Goal: Information Seeking & Learning: Learn about a topic

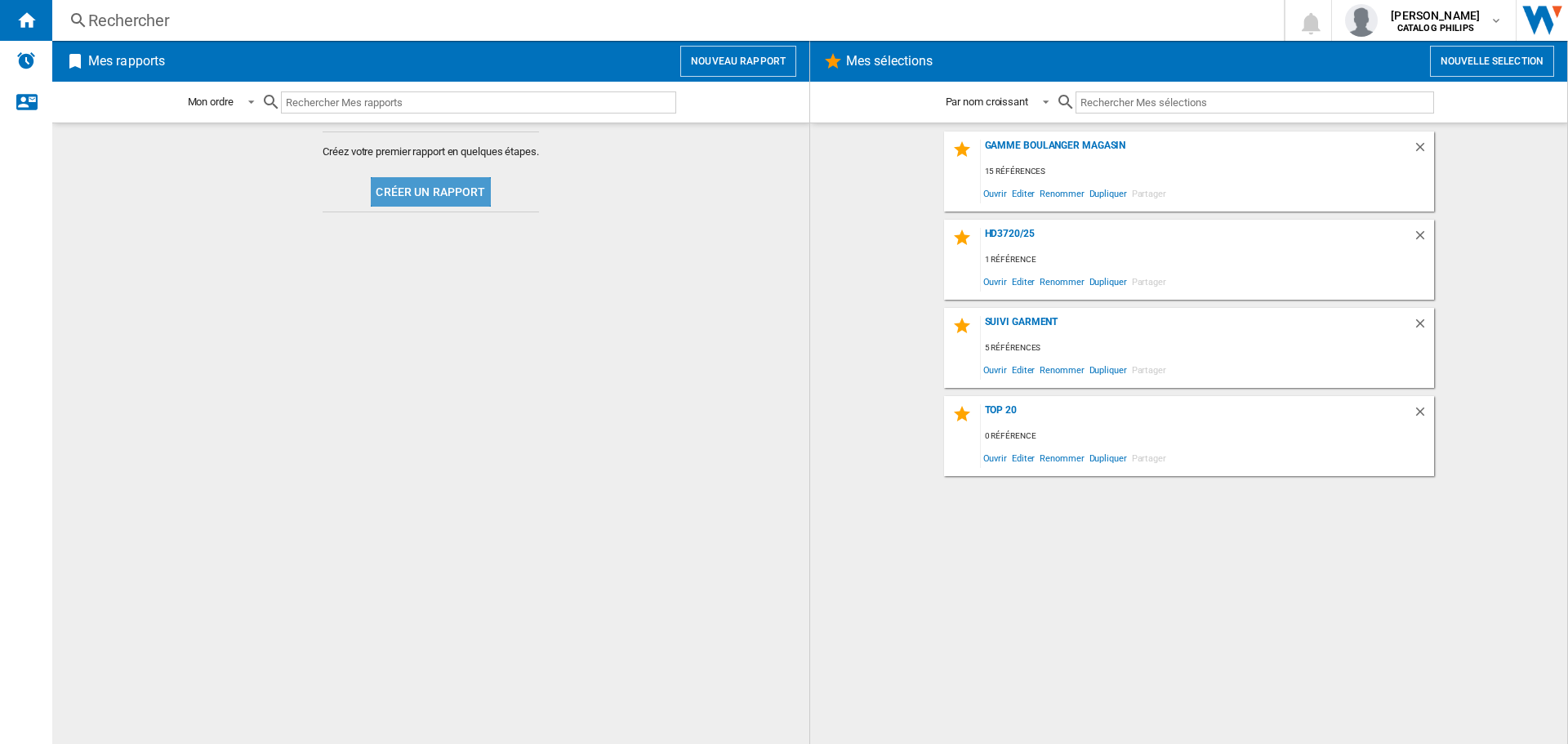
click at [450, 190] on button "Créer un rapport" at bounding box center [430, 192] width 119 height 30
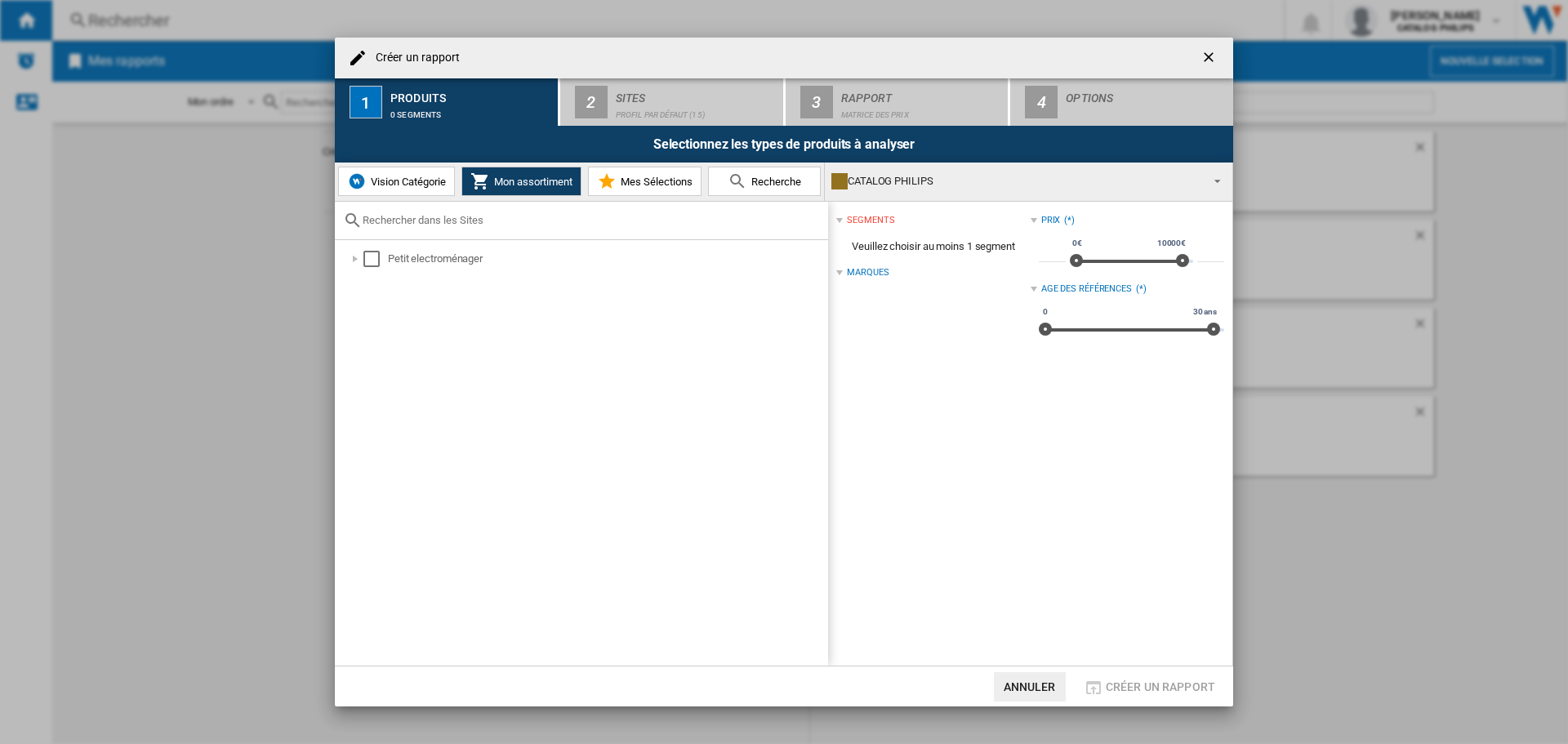
click at [737, 176] on md-icon at bounding box center [737, 181] width 19 height 19
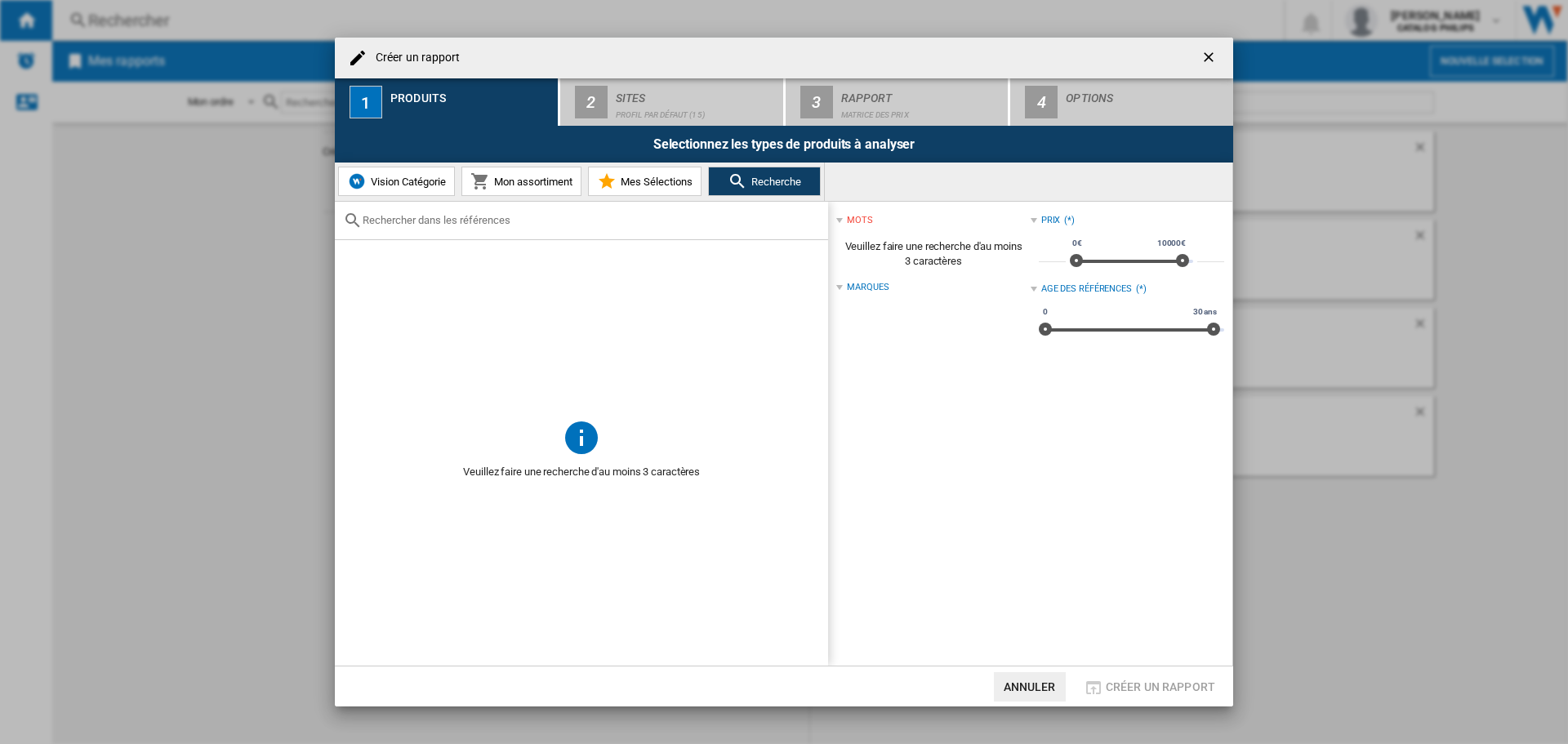
click at [404, 225] on input "text" at bounding box center [591, 219] width 457 height 12
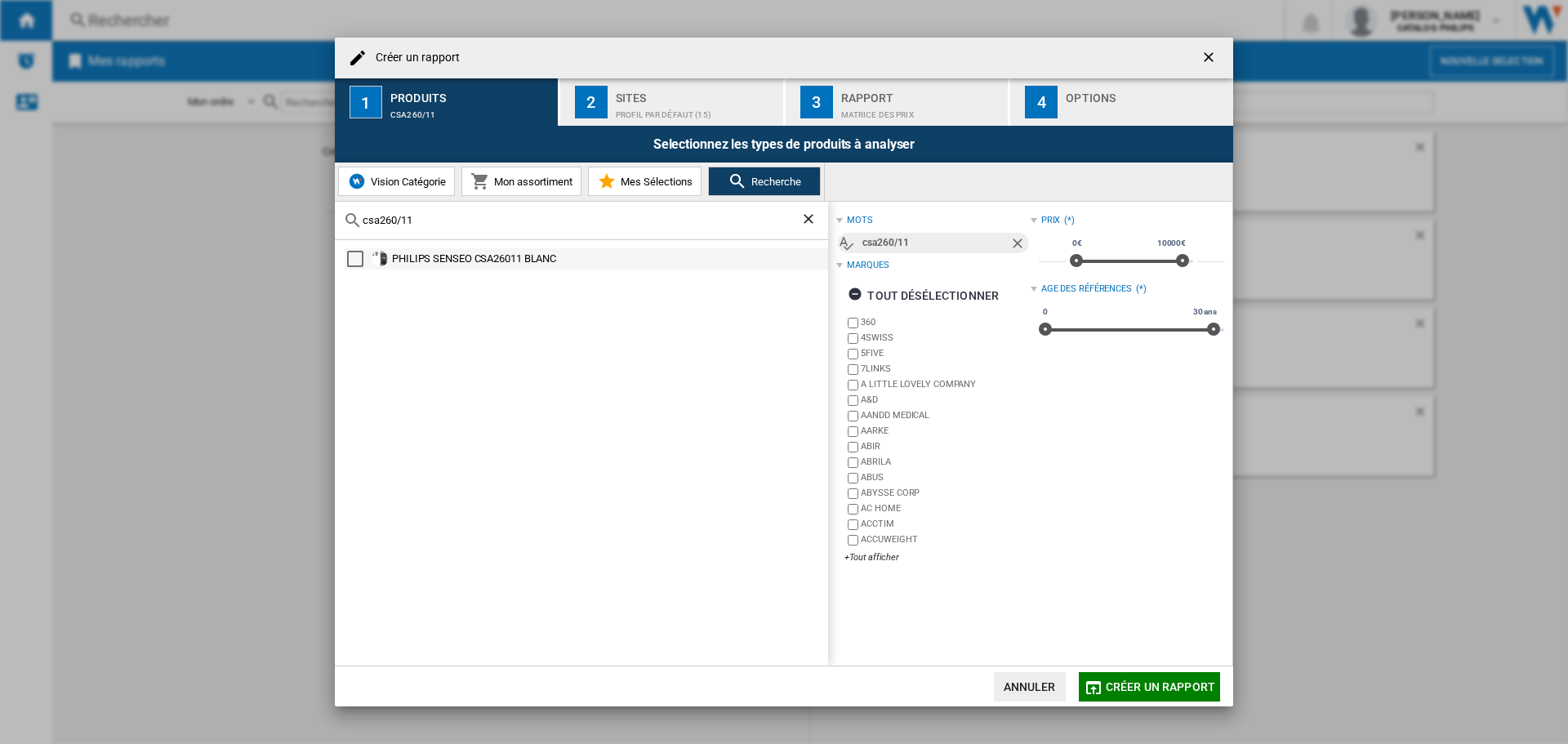
type input "csa260/11"
click at [403, 254] on div "PHILIPS SENSEO CSA26011 BLANC" at bounding box center [609, 259] width 434 height 17
click at [1173, 687] on span "Créer un rapport" at bounding box center [1160, 687] width 110 height 13
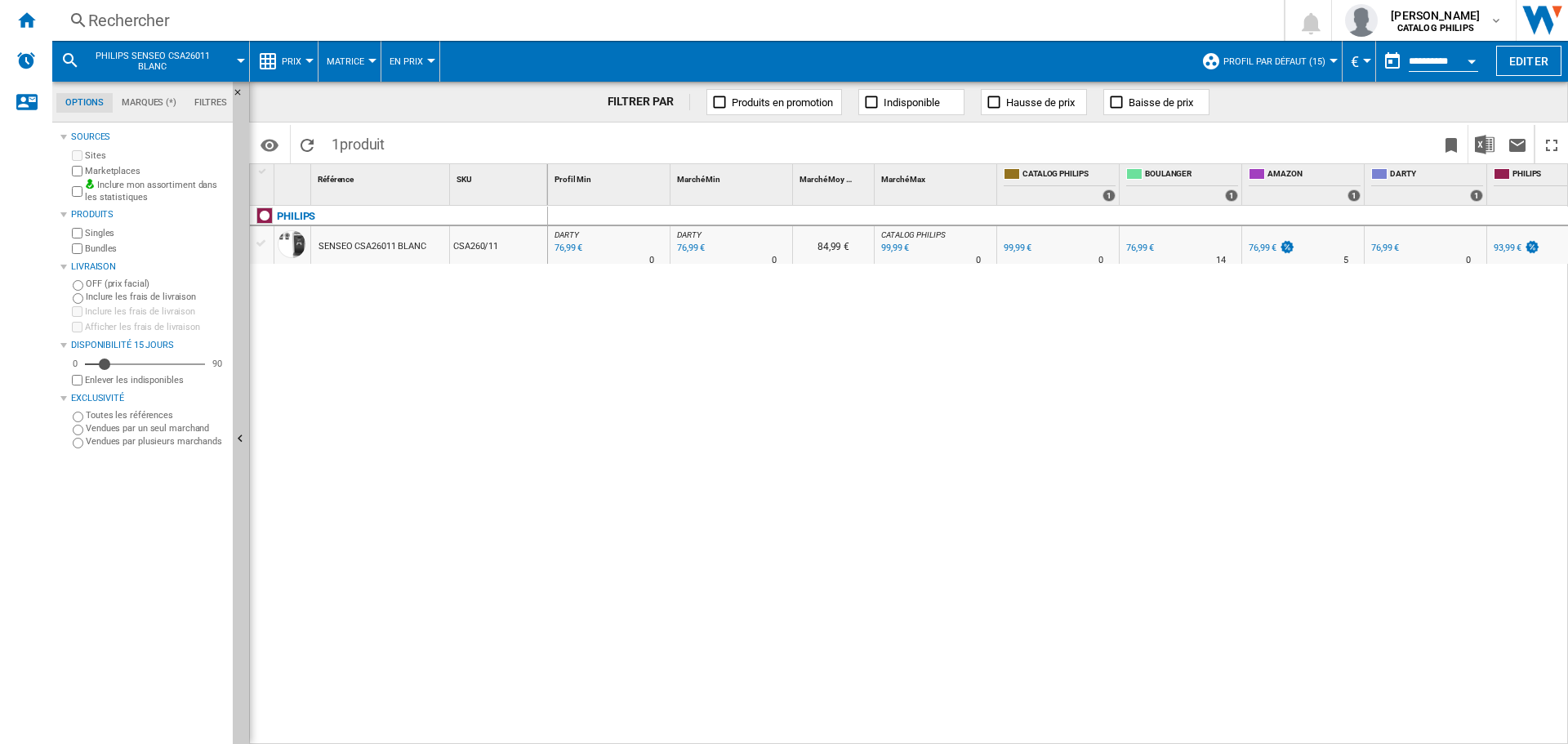
click at [366, 59] on button "Matrice" at bounding box center [350, 61] width 46 height 41
click at [303, 65] on md-backdrop at bounding box center [784, 372] width 1568 height 744
click at [303, 57] on button "Prix" at bounding box center [295, 61] width 28 height 41
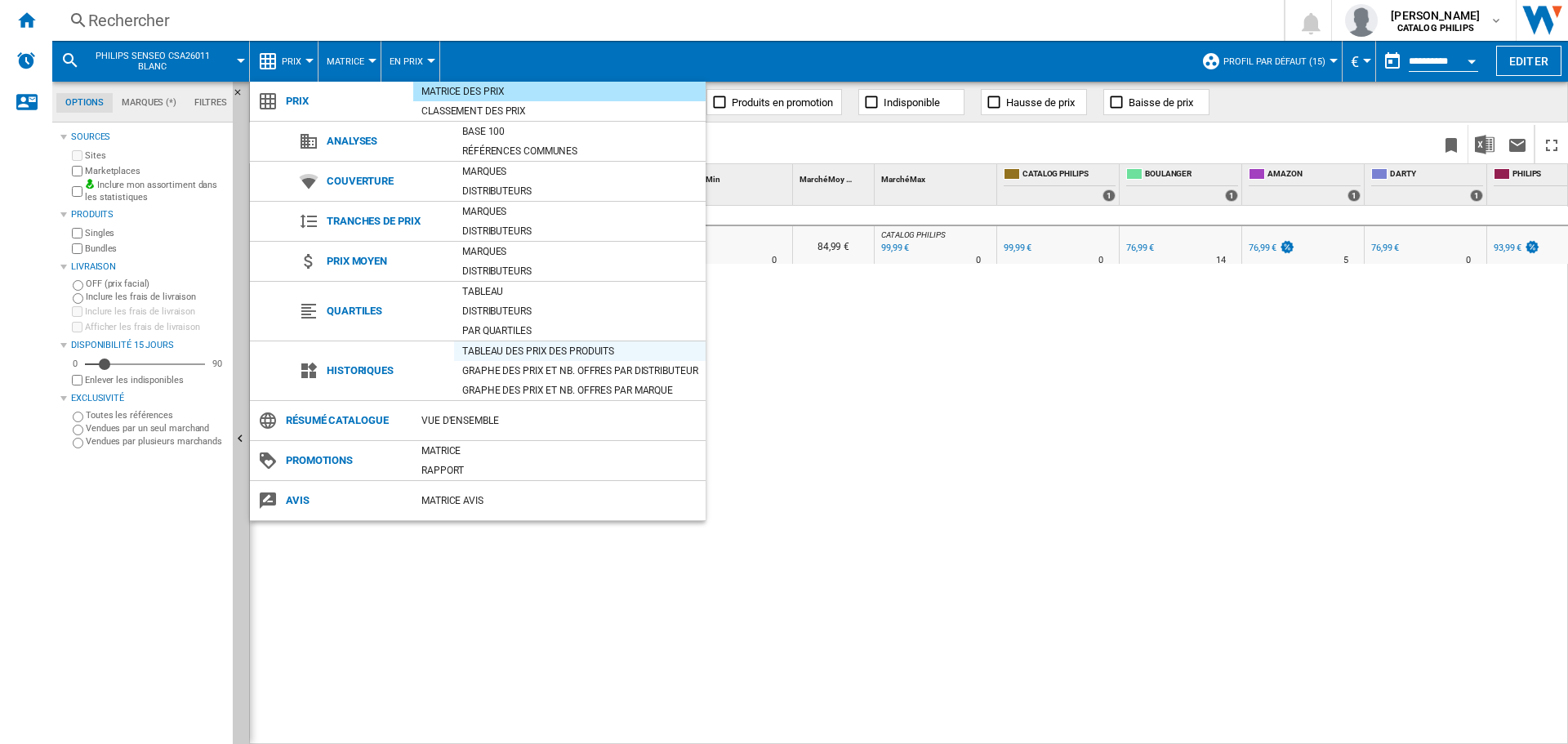
click at [566, 349] on div "Tableau des prix des produits" at bounding box center [579, 351] width 252 height 17
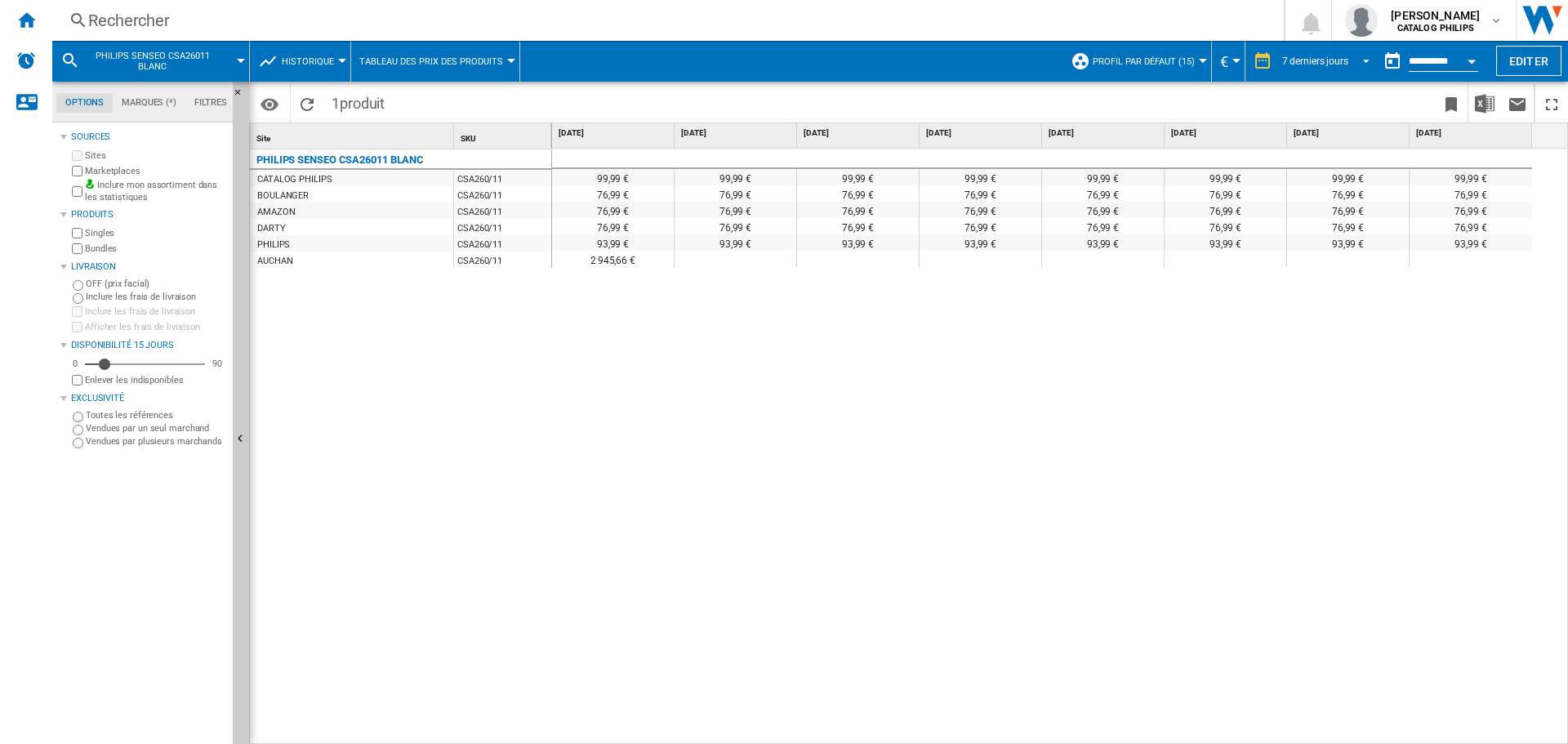
click at [1351, 56] on span "REPORTS.WIZARD.STEPS.REPORT.STEPS.REPORT_OPTIONS.PERIOD: 7 derniers jours" at bounding box center [1360, 60] width 19 height 15
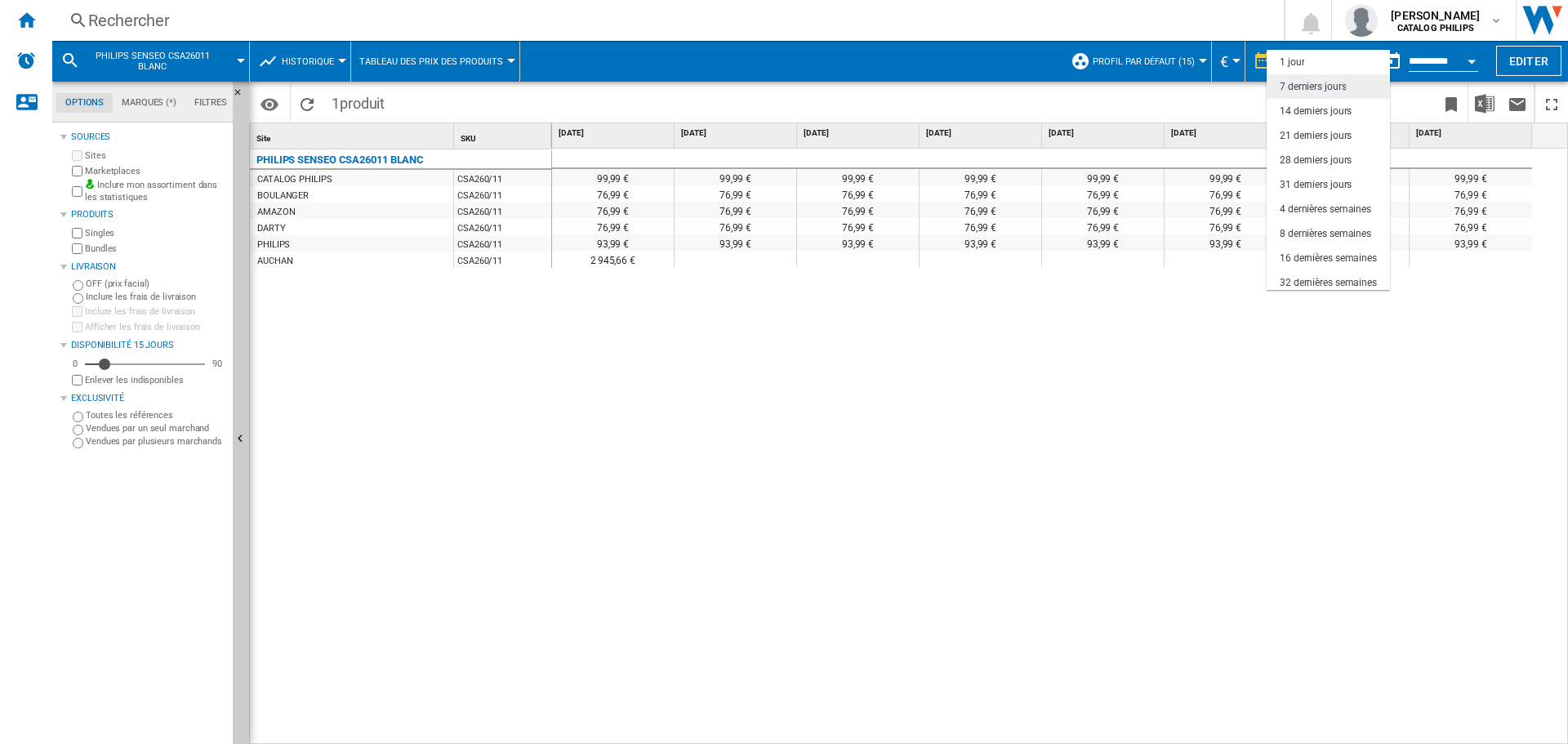
scroll to position [25, 0]
click at [1330, 178] on div "4 dernières semaines" at bounding box center [1324, 184] width 91 height 14
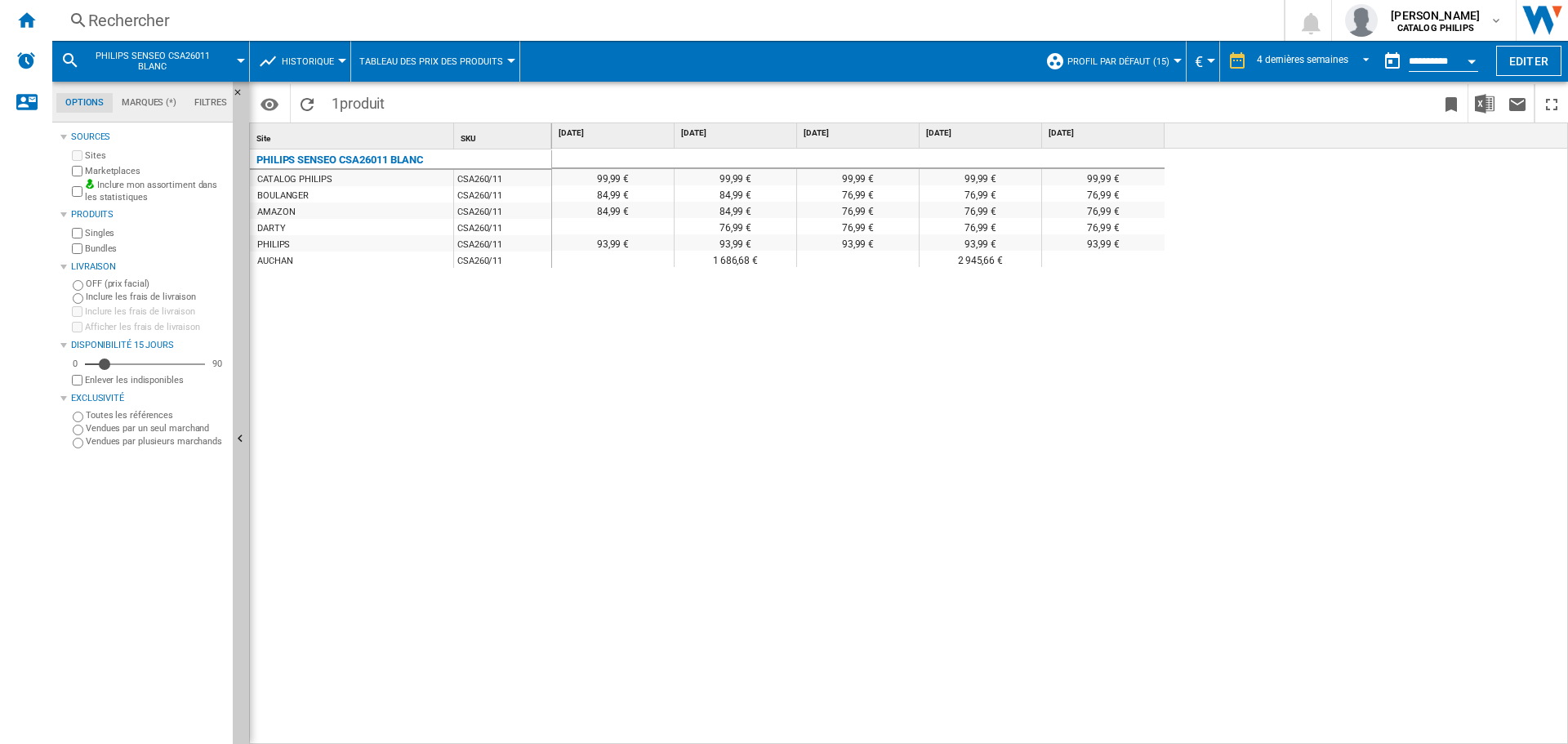
click at [1469, 60] on div "Open calendar" at bounding box center [1471, 62] width 8 height 4
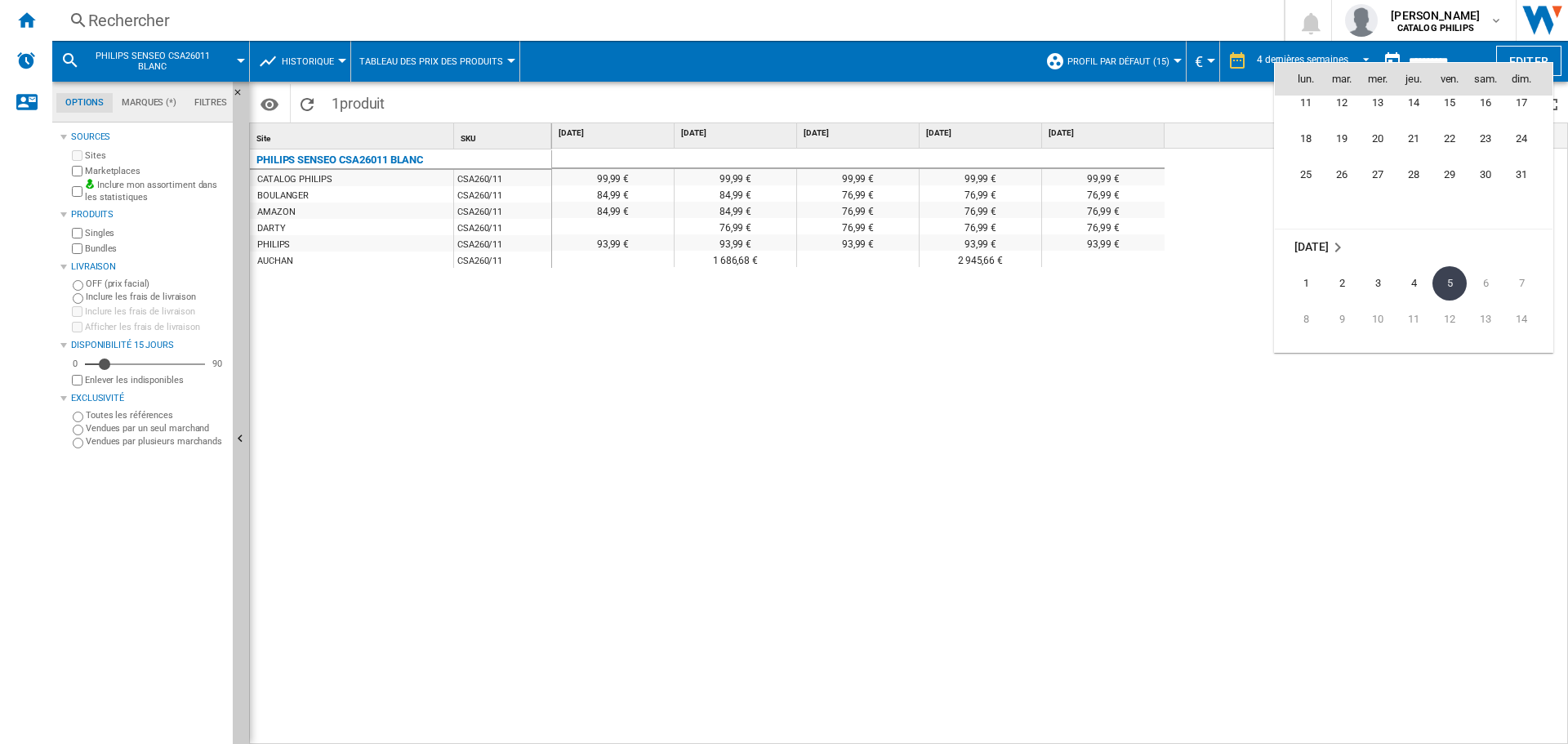
scroll to position [7624, 0]
click at [1442, 129] on span "15" at bounding box center [1449, 133] width 32 height 32
type input "**********"
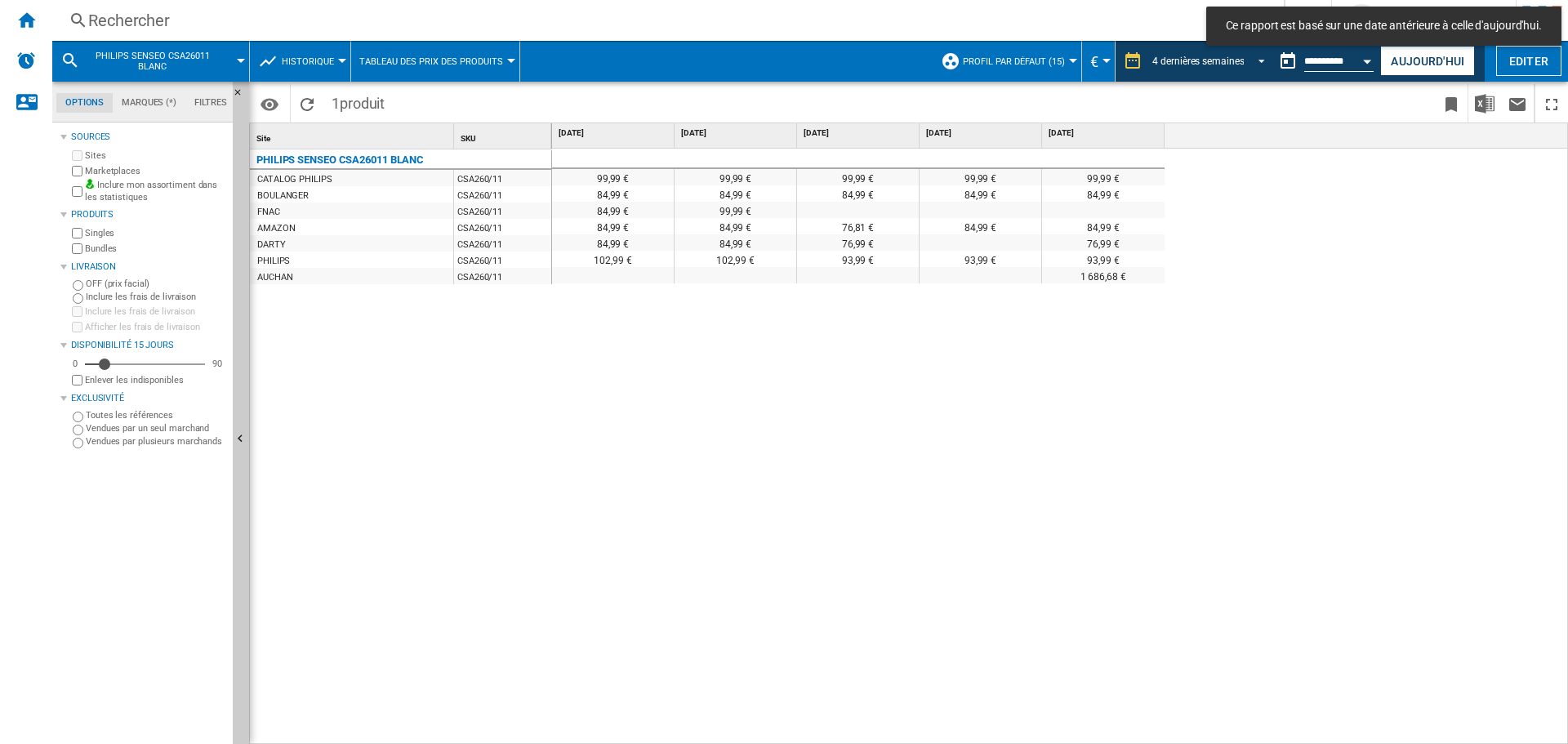
click at [1253, 56] on span "REPORTS.WIZARD.STEPS.REPORT.STEPS.REPORT_OPTIONS.PERIOD: 4 dernières semaines" at bounding box center [1256, 60] width 19 height 15
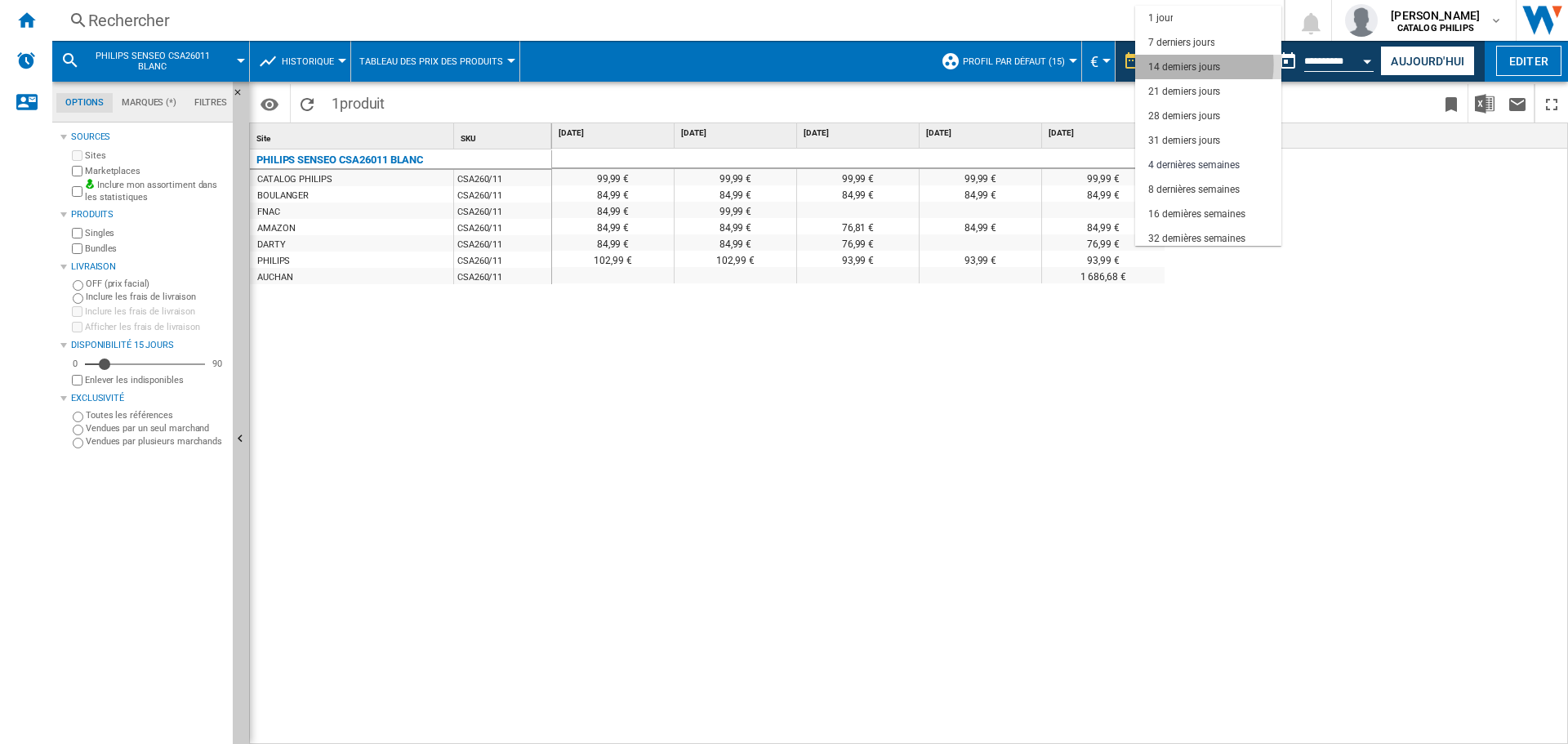
click at [1177, 65] on div "14 derniers jours" at bounding box center [1184, 67] width 72 height 14
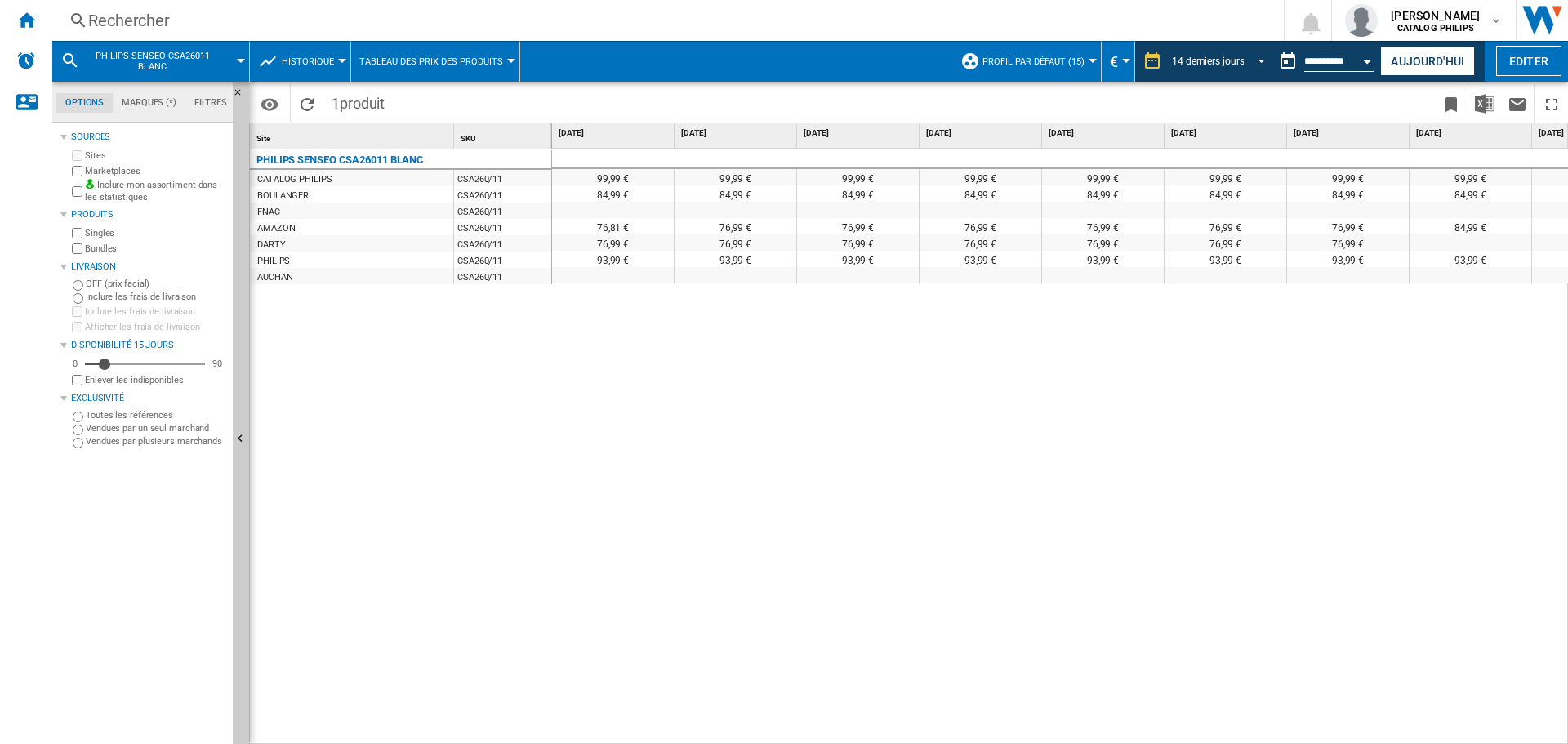
click at [1257, 60] on span "REPORTS.WIZARD.STEPS.REPORT.STEPS.REPORT_OPTIONS.PERIOD: 14 derniers jours" at bounding box center [1256, 60] width 19 height 15
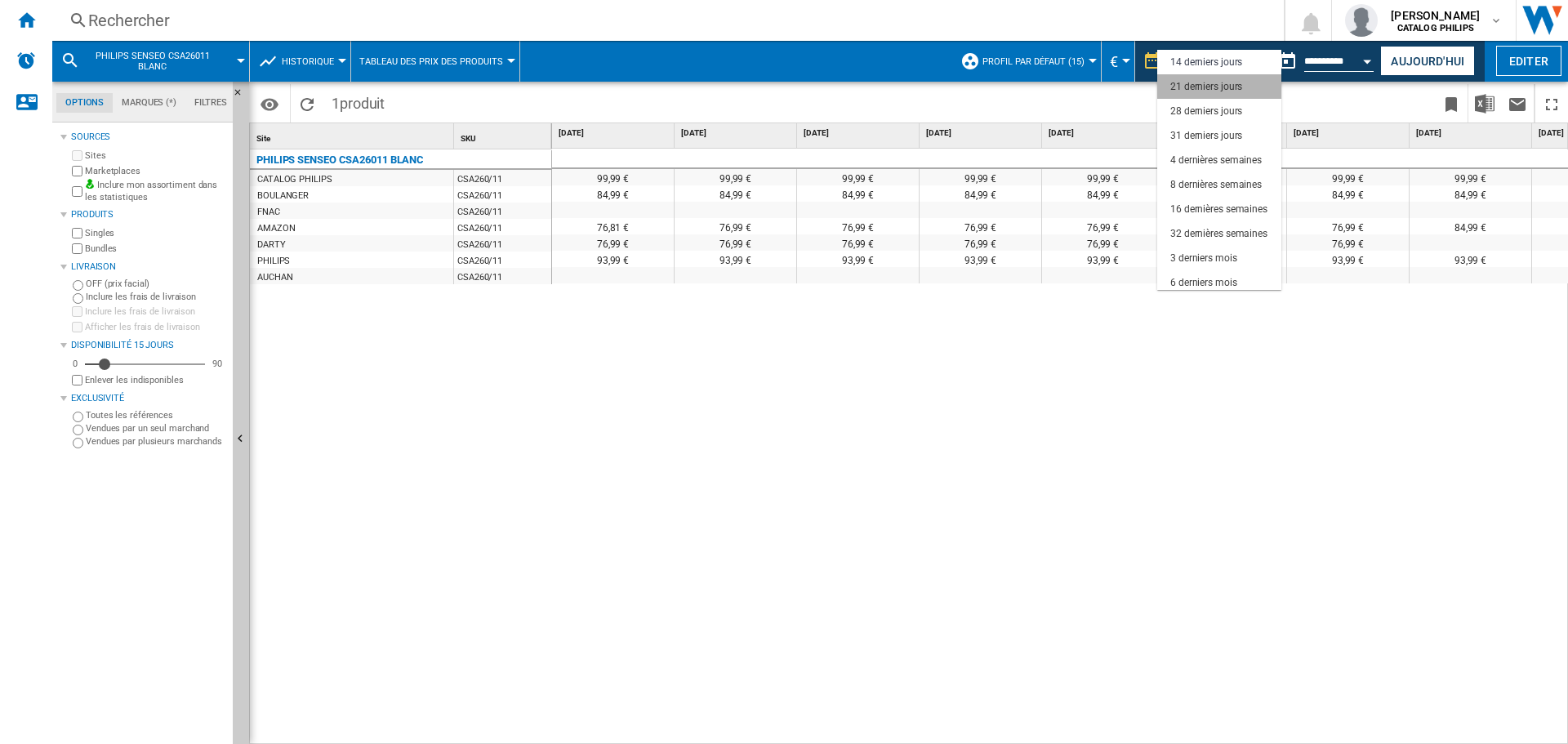
click at [1225, 88] on div "21 derniers jours" at bounding box center [1206, 87] width 72 height 14
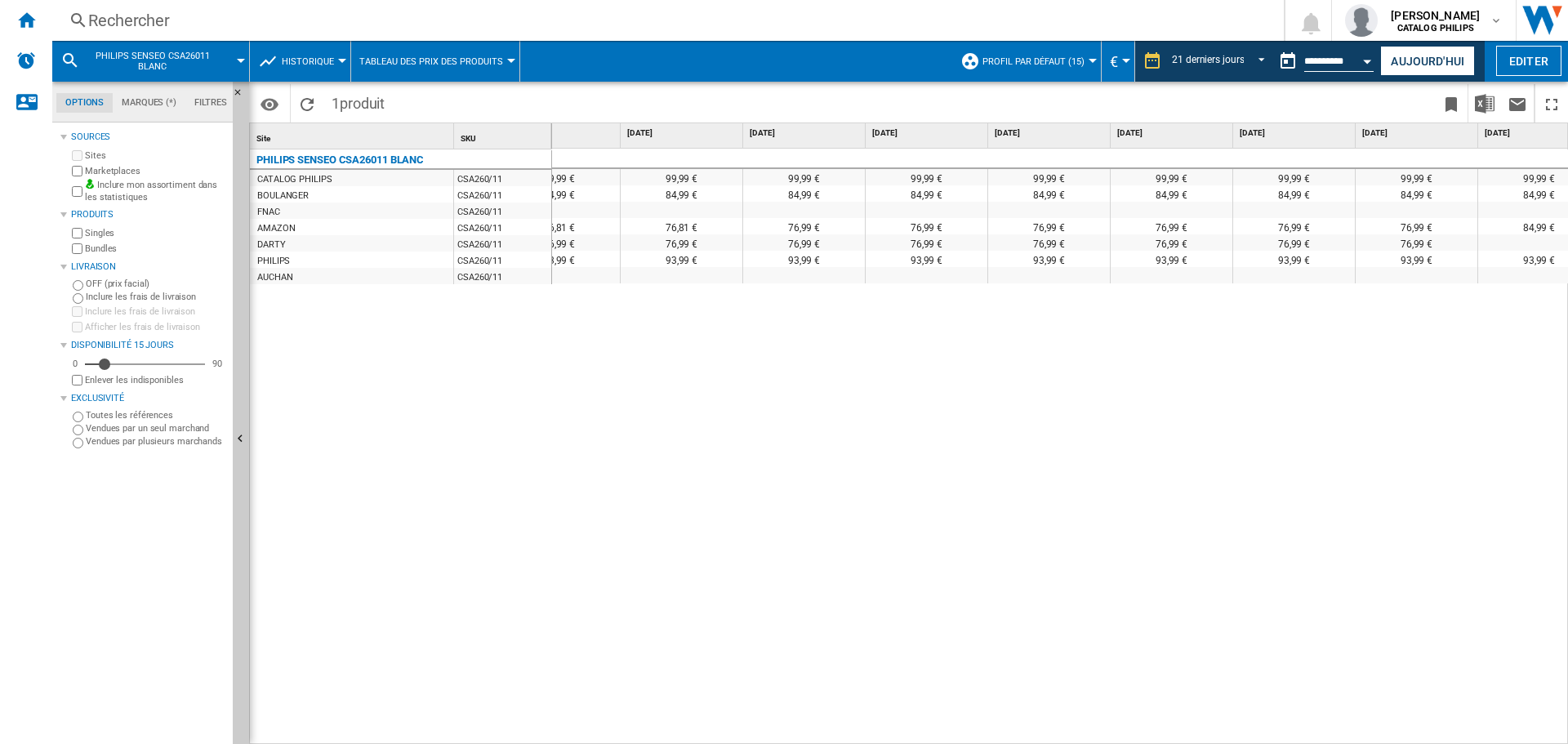
drag, startPoint x: 1062, startPoint y: 735, endPoint x: 1208, endPoint y: 733, distance: 146.0
click at [1317, 738] on div "99,99 € 99,99 € 99,99 € 99,99 € 99,99 € 99,99 € 99,99 € 99,99 € 99,99 € 99,99 €…" at bounding box center [1061, 446] width 1016 height 596
drag, startPoint x: 1173, startPoint y: 734, endPoint x: 1327, endPoint y: 741, distance: 154.2
click at [1327, 741] on div "99,99 € 99,99 € 99,99 € 99,99 € 99,99 € 99,99 € 99,99 € 99,99 € 99,99 € 99,99 €…" at bounding box center [1061, 446] width 1016 height 596
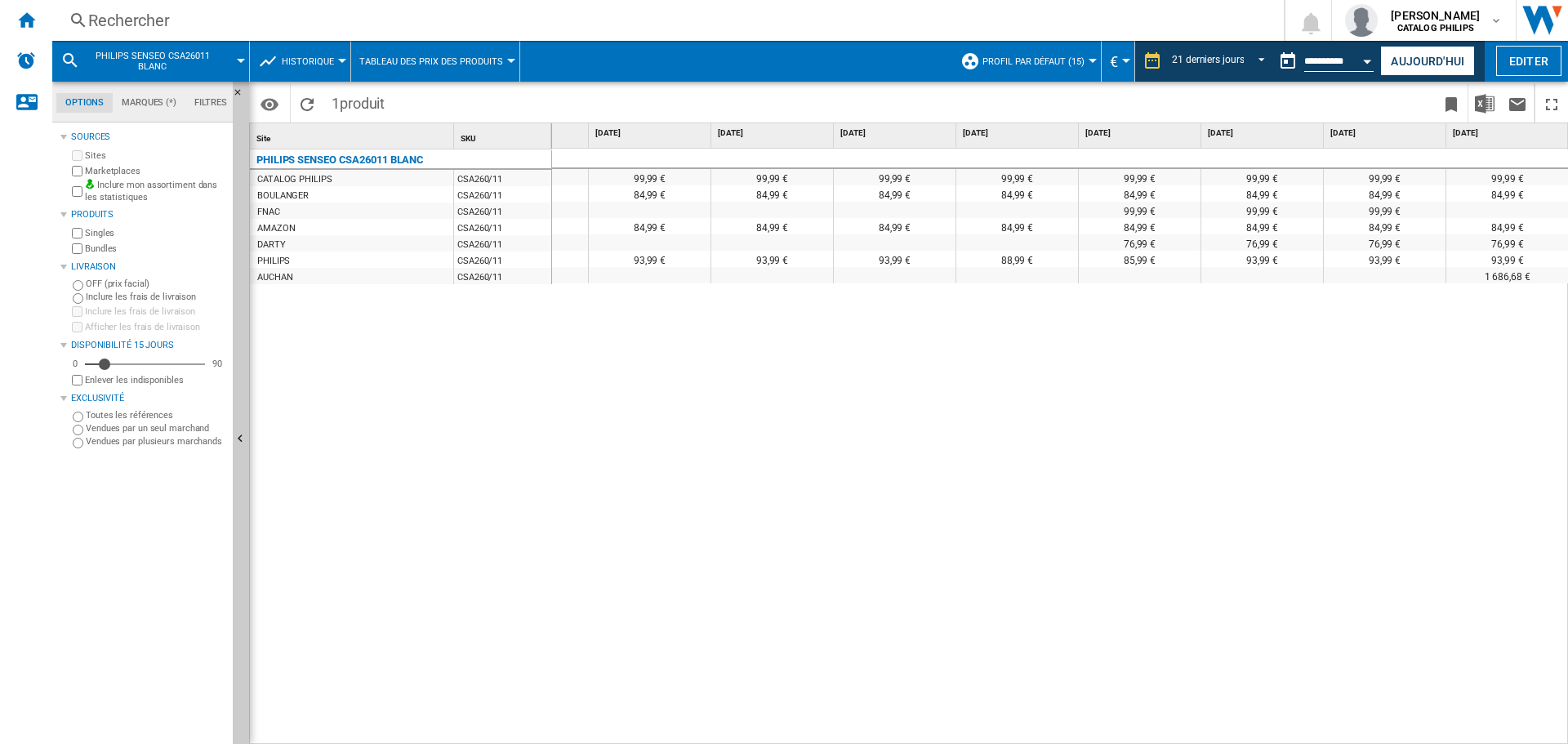
click at [1359, 59] on button "Open calendar" at bounding box center [1368, 59] width 30 height 30
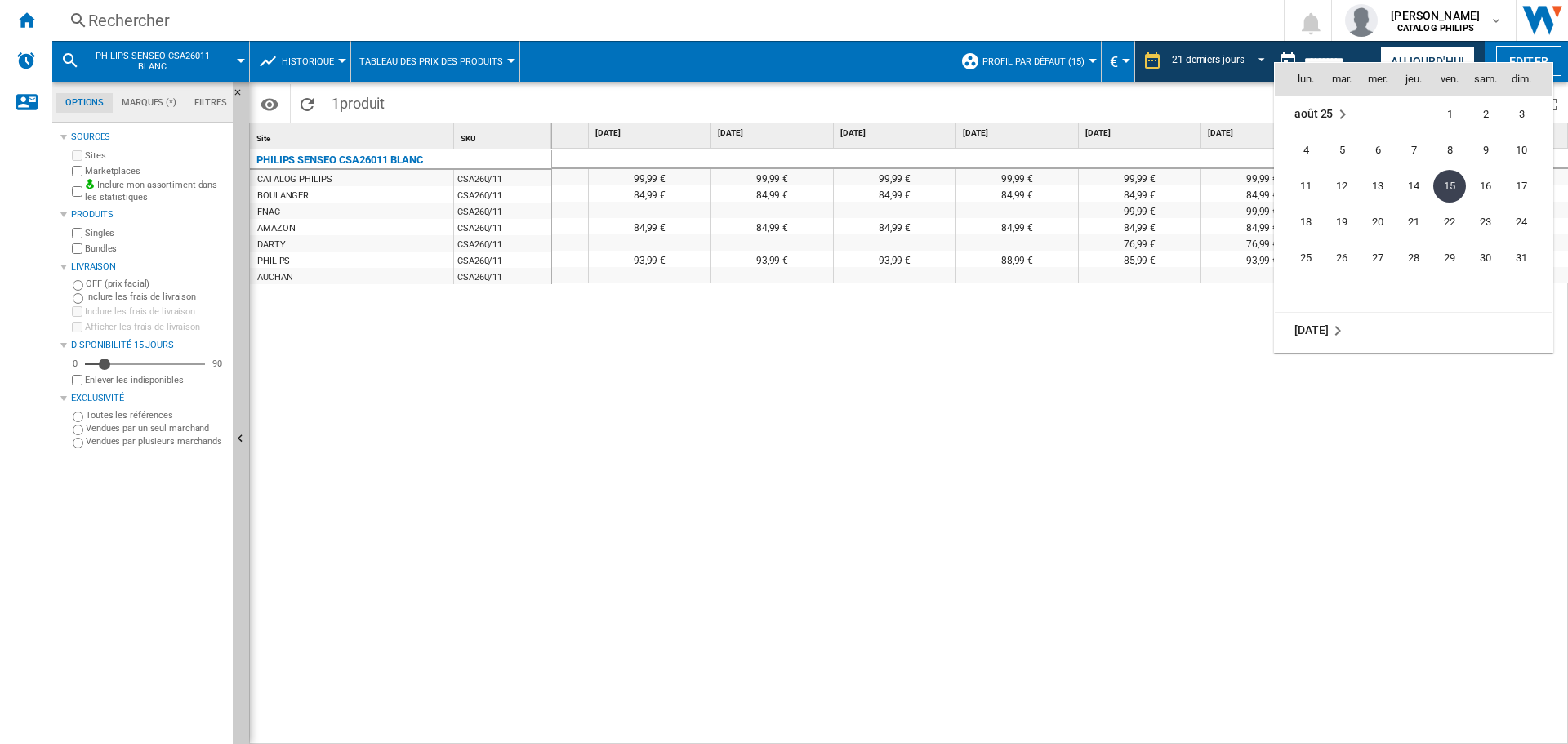
click at [1433, 54] on div at bounding box center [784, 372] width 1568 height 744
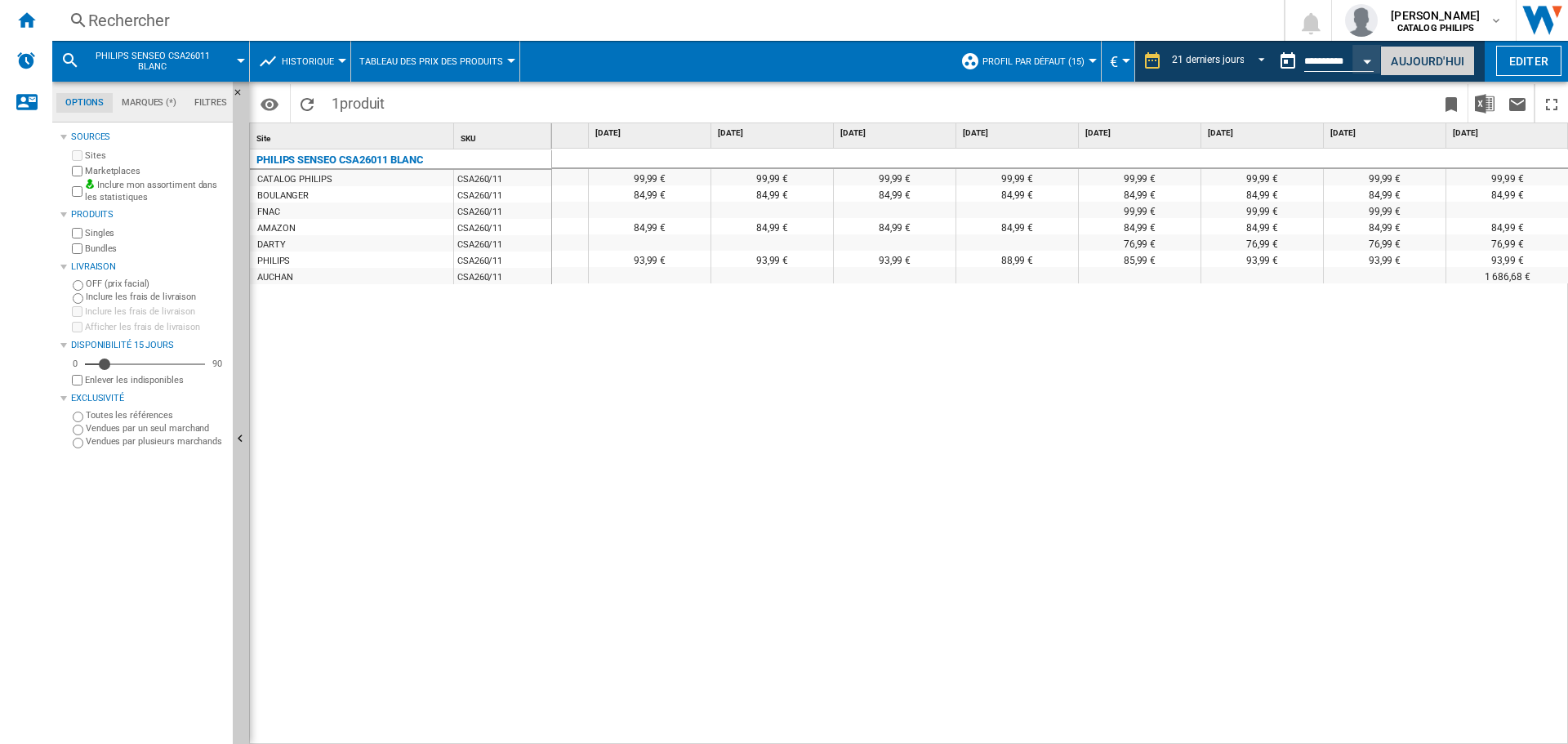
click at [1427, 57] on button "Aujourd'hui" at bounding box center [1427, 61] width 95 height 30
